Goal: Task Accomplishment & Management: Complete application form

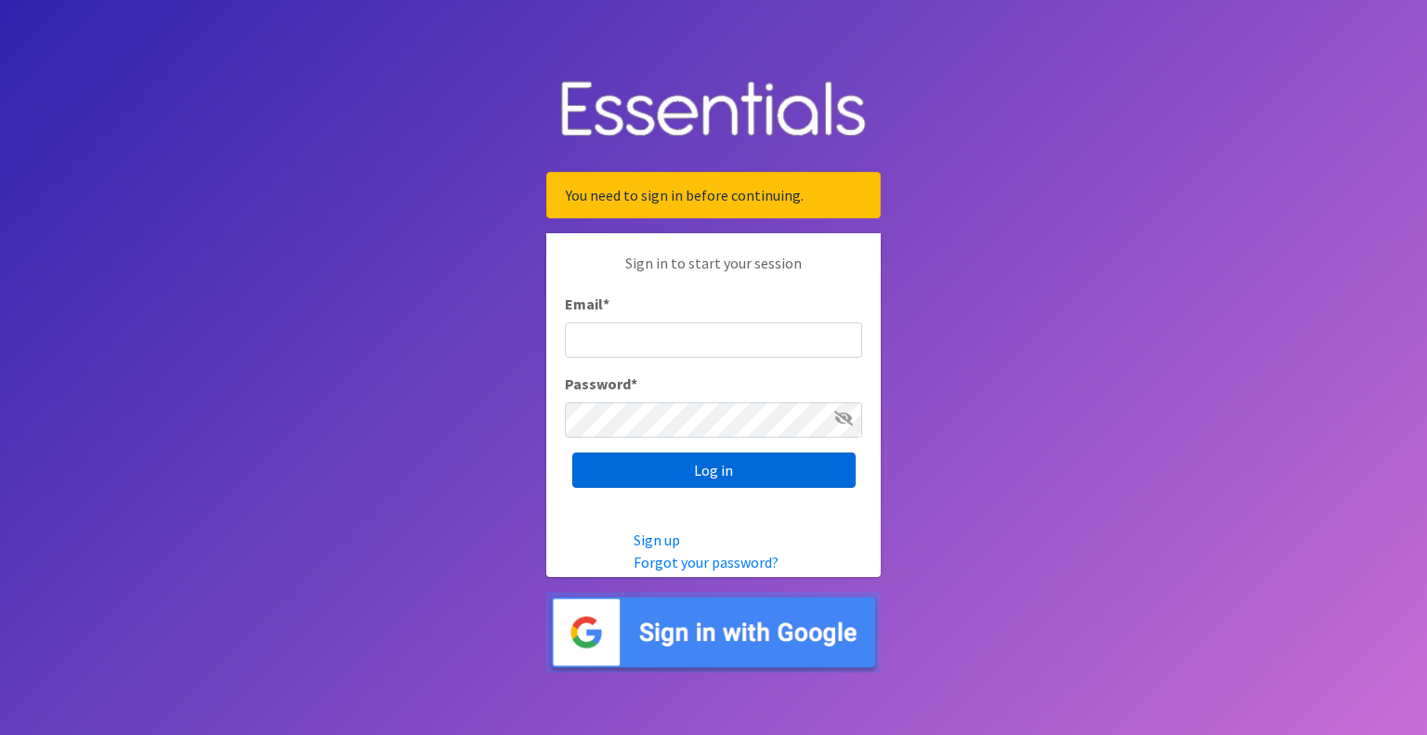
type input "[EMAIL_ADDRESS][PERSON_NAME][DOMAIN_NAME]"
click at [691, 478] on input "Log in" at bounding box center [713, 469] width 283 height 35
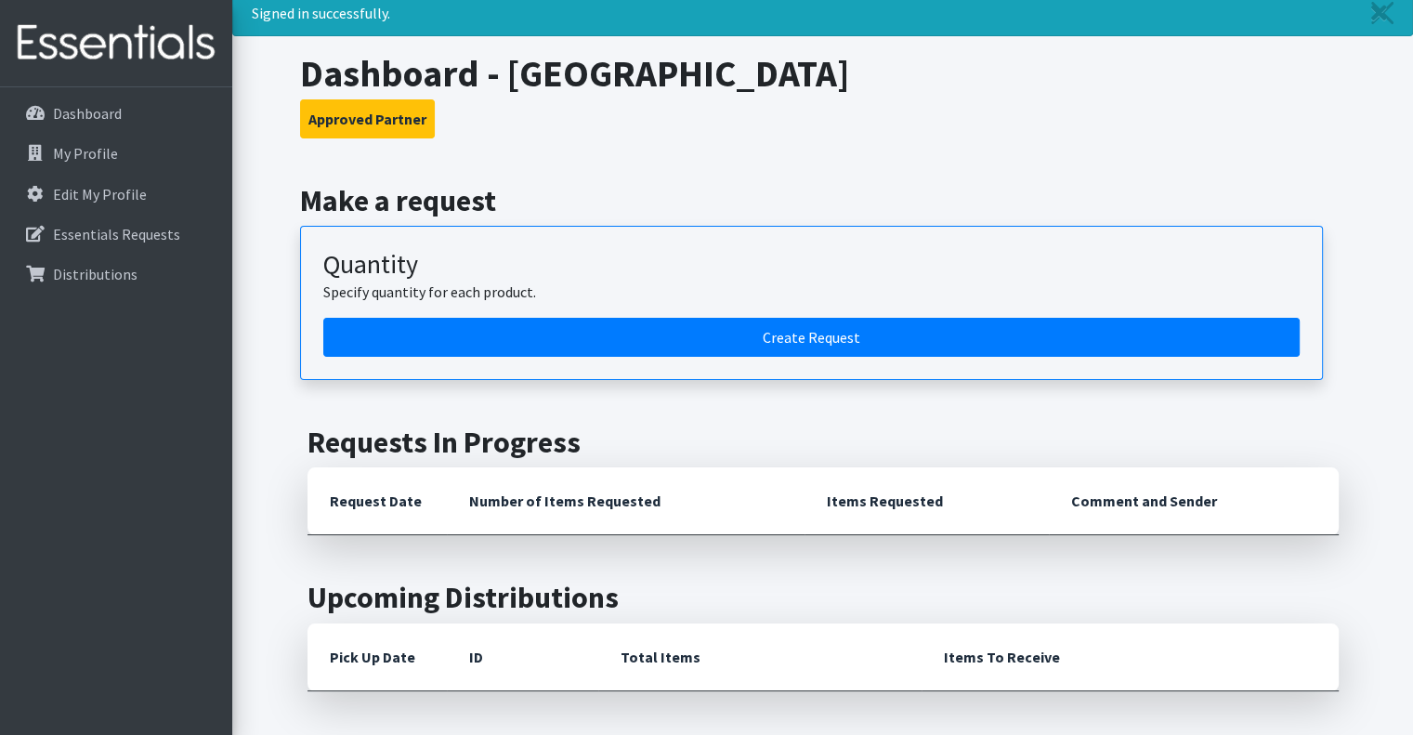
scroll to position [63, 0]
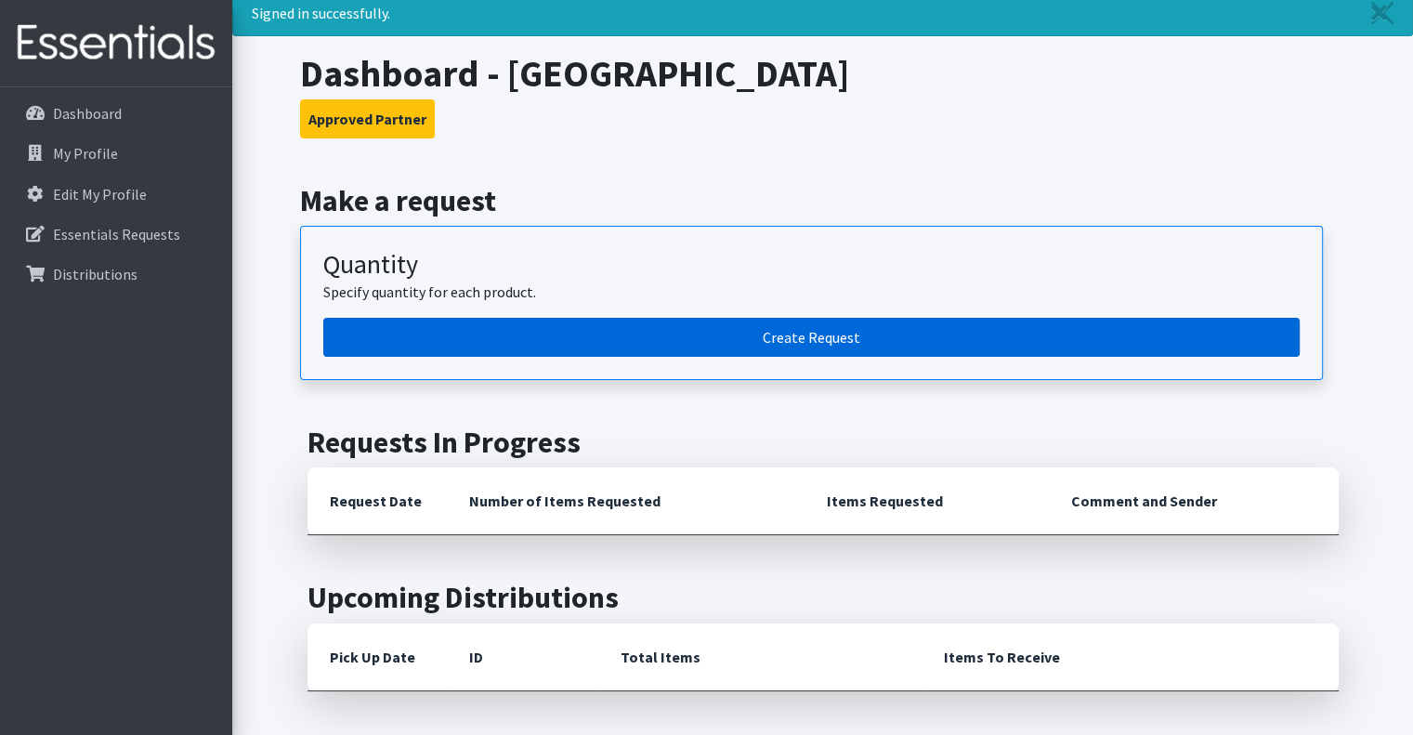
click at [755, 337] on link "Create Request" at bounding box center [811, 337] width 976 height 39
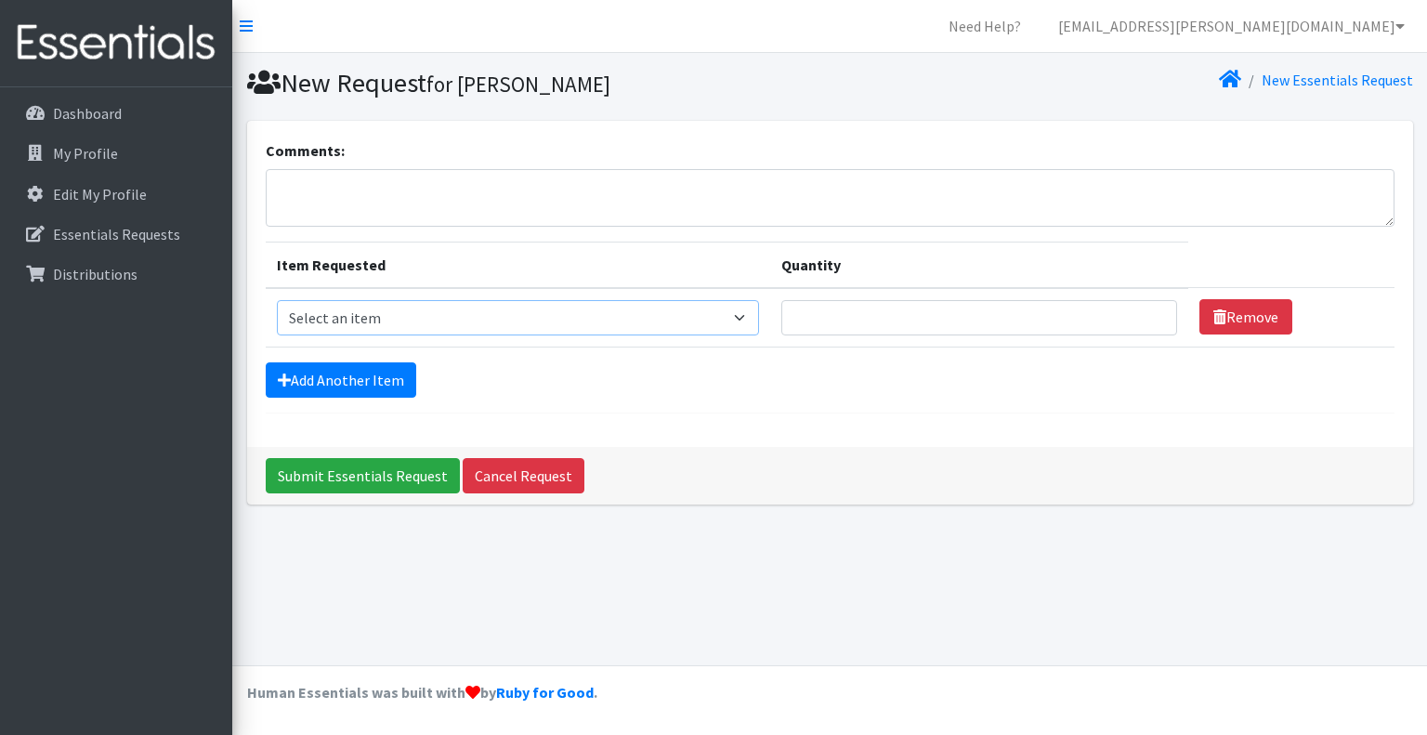
click at [750, 325] on select "Select an item Baby Formula Kids (Newborn) Kids (Preemie) Kids (Size 1) Kids (S…" at bounding box center [518, 317] width 483 height 35
click at [471, 310] on select "Select an item Baby Formula Kids (Newborn) Kids (Preemie) Kids (Size 1) Kids (S…" at bounding box center [518, 317] width 483 height 35
select select "453"
click at [277, 300] on select "Select an item Baby Formula Kids (Newborn) Kids (Preemie) Kids (Size 1) Kids (S…" at bounding box center [518, 317] width 483 height 35
click at [865, 316] on input "Quantity" at bounding box center [978, 317] width 395 height 35
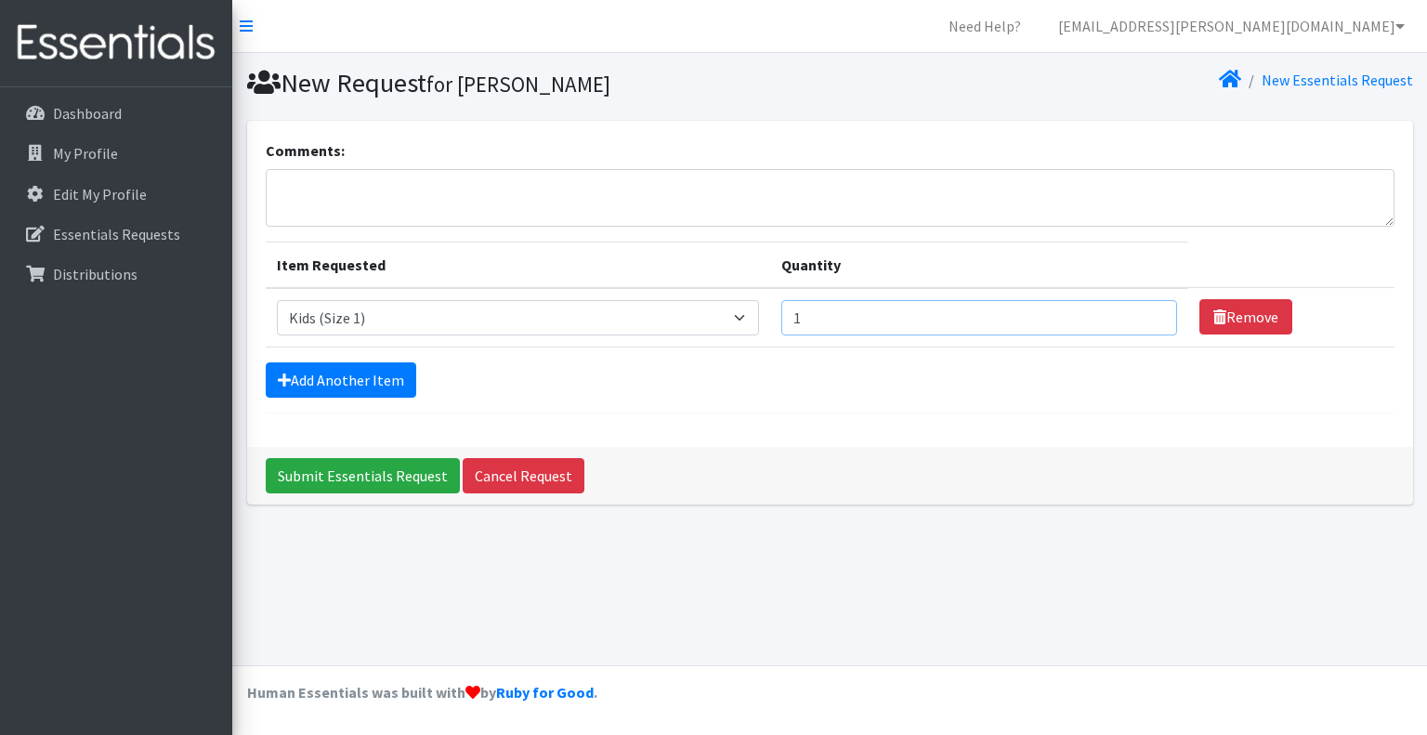
type input "1"
click at [1146, 310] on input "1" at bounding box center [978, 317] width 395 height 35
